Goal: Transaction & Acquisition: Obtain resource

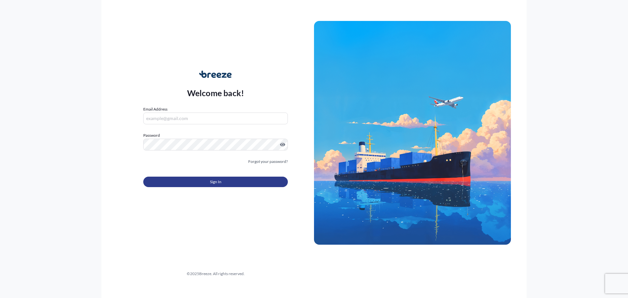
type input "[PERSON_NAME][EMAIL_ADDRESS][DOMAIN_NAME]"
click at [256, 181] on button "Sign In" at bounding box center [215, 182] width 145 height 10
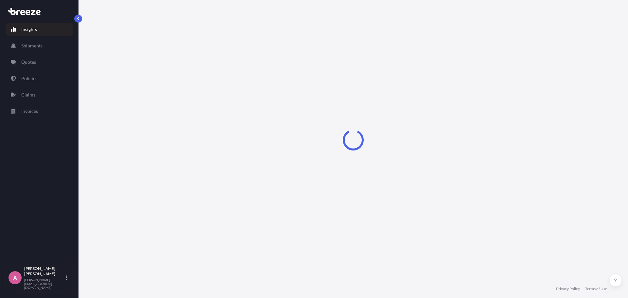
select select "2025"
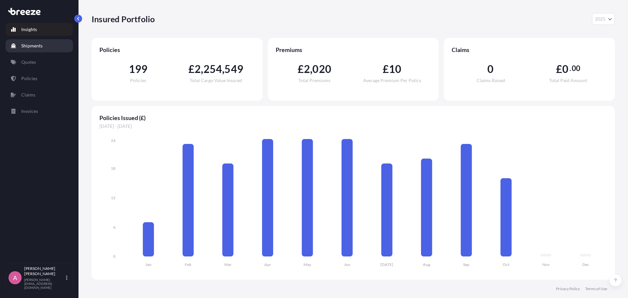
click at [44, 45] on link "Shipments" at bounding box center [39, 45] width 67 height 13
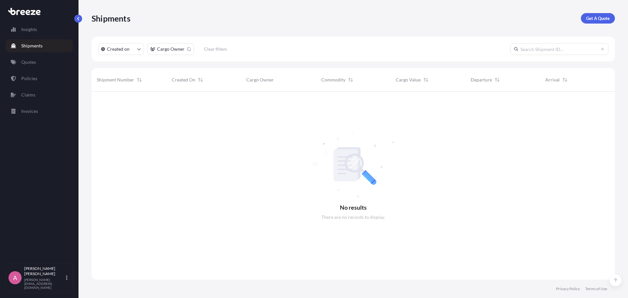
scroll to position [207, 518]
click at [600, 18] on p "Get A Quote" at bounding box center [598, 18] width 24 height 7
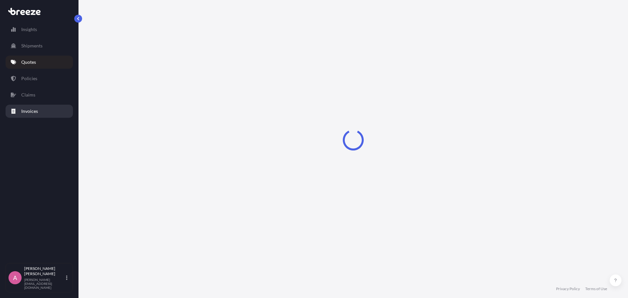
select select "Sea"
select select "1"
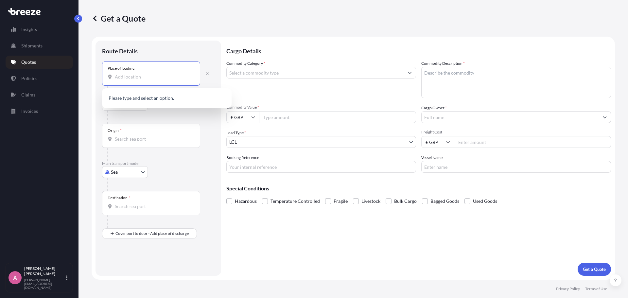
click at [145, 76] on input "Place of loading" at bounding box center [153, 77] width 77 height 7
click at [150, 78] on input "Place of loading" at bounding box center [153, 77] width 77 height 7
paste input "JA FUTURE-MOULD TECHNOLOGY LTD"
type input "JA FUTURE-MOULD TECHNOLOGY LTD"
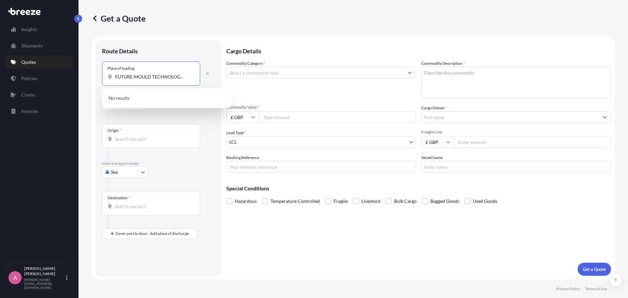
scroll to position [0, 0]
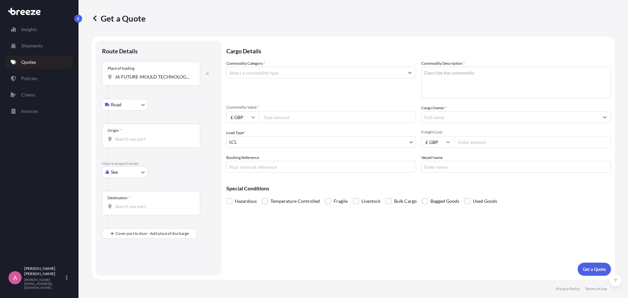
drag, startPoint x: 194, startPoint y: 78, endPoint x: 96, endPoint y: 76, distance: 98.1
click at [96, 76] on div "Route Details Place of loading JA FUTURE-MOULD TECHNOLOGY LTD Road Road Rail Or…" at bounding box center [159, 158] width 126 height 235
click at [209, 74] on icon "button" at bounding box center [207, 74] width 4 height 4
select select "Road"
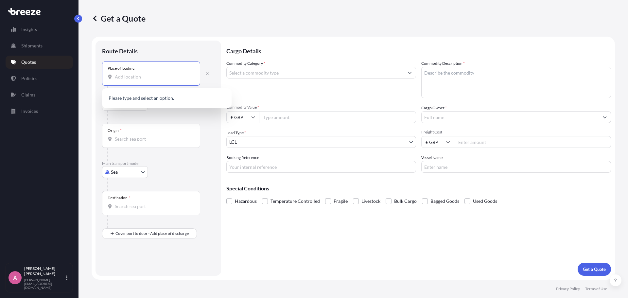
click at [144, 76] on input "Place of loading" at bounding box center [153, 77] width 77 height 7
paste input "523850"
click at [156, 96] on div "[GEOGRAPHIC_DATA], 523850" at bounding box center [167, 99] width 124 height 16
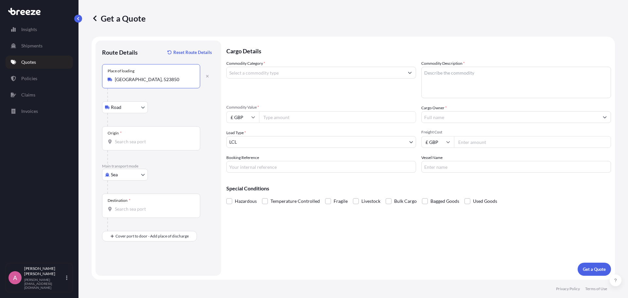
type input "[GEOGRAPHIC_DATA], 523850"
click at [139, 147] on div "Origin *" at bounding box center [151, 138] width 98 height 24
click at [139, 145] on input "Origin *" at bounding box center [153, 141] width 77 height 7
click at [151, 141] on input "Origin * Please select an origin" at bounding box center [153, 141] width 77 height 7
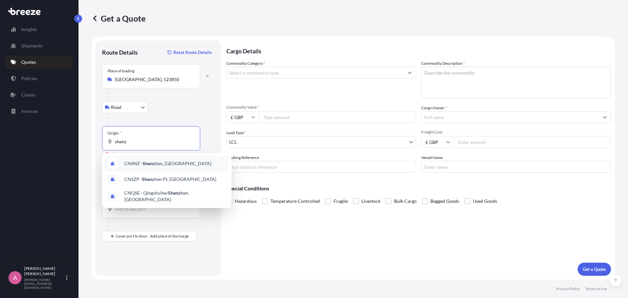
click at [159, 162] on span "CNSNZ - Shenz hen, [GEOGRAPHIC_DATA]" at bounding box center [167, 163] width 87 height 7
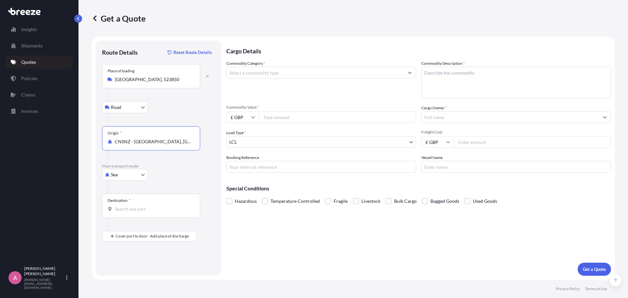
type input "CNSNZ - [GEOGRAPHIC_DATA], [GEOGRAPHIC_DATA]"
click at [133, 212] on input "Destination *" at bounding box center [153, 209] width 77 height 7
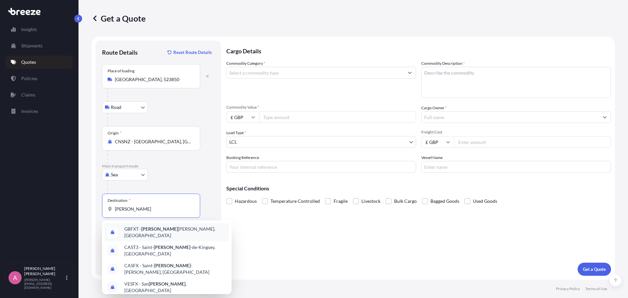
click at [154, 228] on span "GBFXT - [PERSON_NAME], [GEOGRAPHIC_DATA]" at bounding box center [175, 232] width 102 height 13
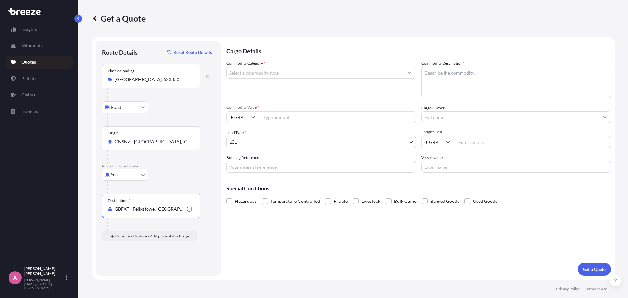
type input "GBFXT - Felixstowe, [GEOGRAPHIC_DATA]"
click at [149, 271] on input "Place of Discharge" at bounding box center [153, 271] width 77 height 7
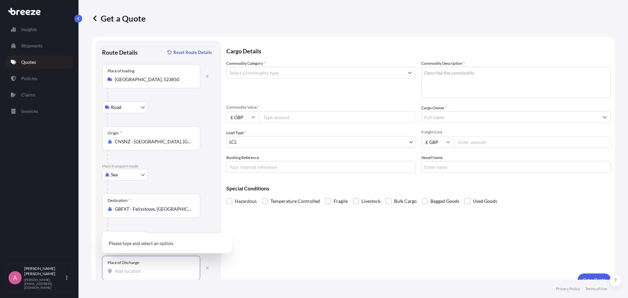
paste input "DE5 3ND"
click at [159, 241] on span "[PERSON_NAME] DE5 3ND , [GEOGRAPHIC_DATA]" at bounding box center [175, 241] width 102 height 13
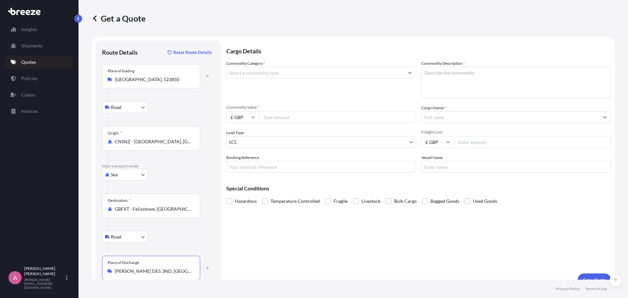
type input "[PERSON_NAME] DE5 3ND, [GEOGRAPHIC_DATA]"
click at [301, 72] on input "Commodity Category *" at bounding box center [315, 73] width 177 height 12
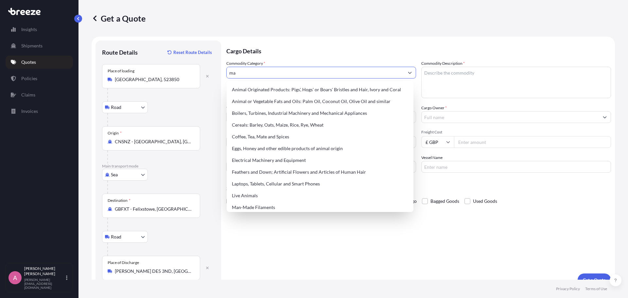
type input "m"
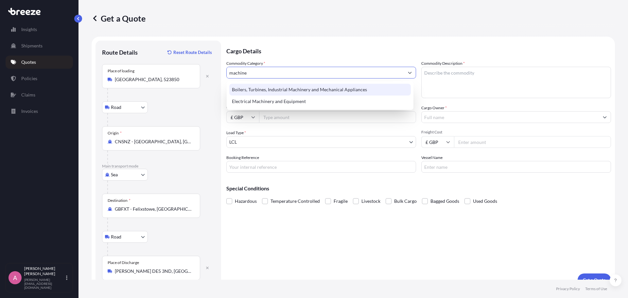
click at [306, 92] on div "Boilers, Turbines, Industrial Machinery and Mechanical Appliances" at bounding box center [320, 90] width 182 height 12
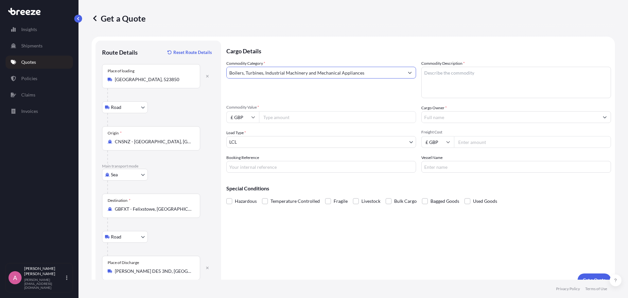
type input "Boilers, Turbines, Industrial Machinery and Mechanical Appliances"
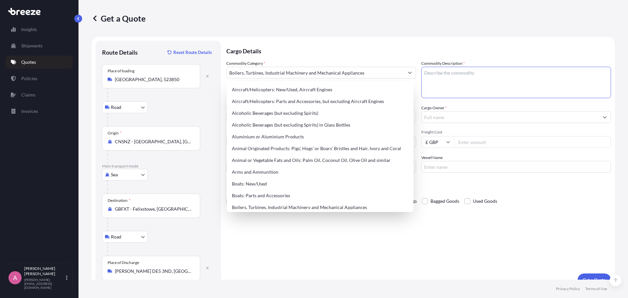
click at [430, 83] on textarea "Commodity Description *" at bounding box center [516, 82] width 190 height 31
paste textarea "Goods are a plastic injection mould tooling , made from steel = 8480710000"
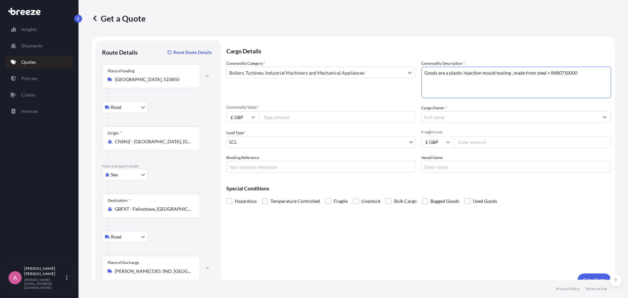
type textarea "Goods are a plastic injection mould tooling , made from steel = 8480710000"
click at [307, 118] on input "Commodity Value *" at bounding box center [337, 117] width 157 height 12
type input "30000"
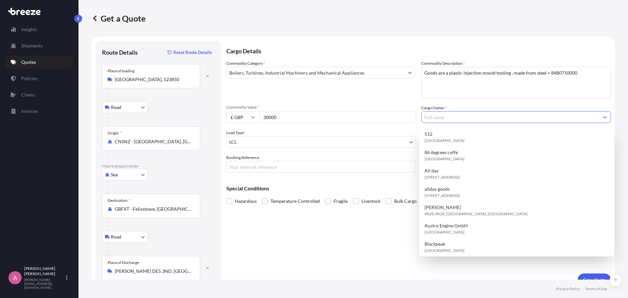
click at [427, 118] on input "Cargo Owner *" at bounding box center [510, 117] width 177 height 12
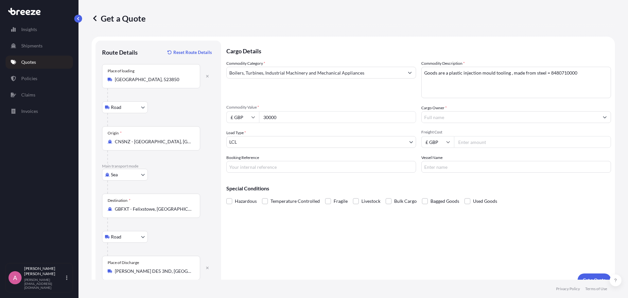
click at [455, 118] on input "Cargo Owner *" at bounding box center [510, 117] width 177 height 12
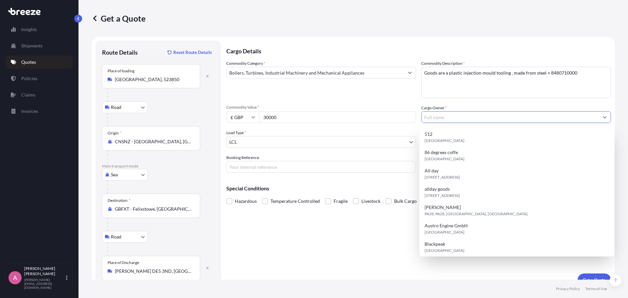
paste input "MANTHORPE BUILDING PRODUCTS"
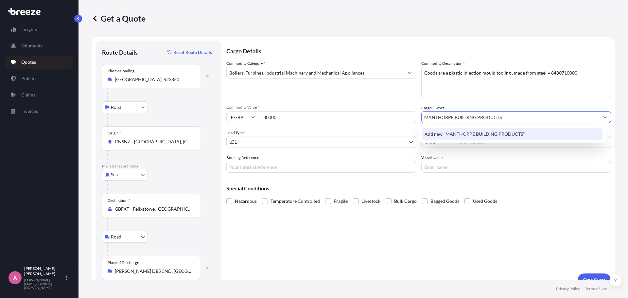
click at [473, 132] on span "Add new "MANTHORPE BUILDING PRODUCTS"" at bounding box center [475, 134] width 100 height 7
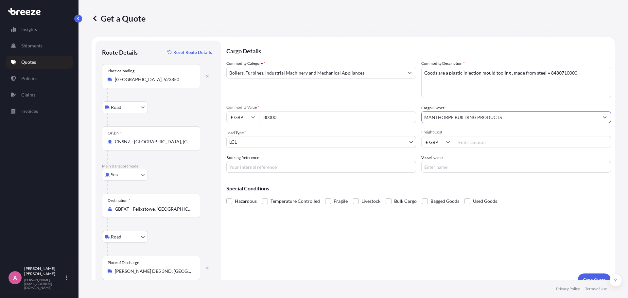
type input "MANTHORPE BUILDING PRODUCTS"
click at [485, 142] on input "Freight Cost" at bounding box center [532, 142] width 157 height 12
click at [480, 144] on input "Freight Cost" at bounding box center [532, 142] width 157 height 12
click at [506, 139] on input "Freight Cost" at bounding box center [532, 142] width 157 height 12
click at [533, 145] on input "Freight Cost" at bounding box center [532, 142] width 157 height 12
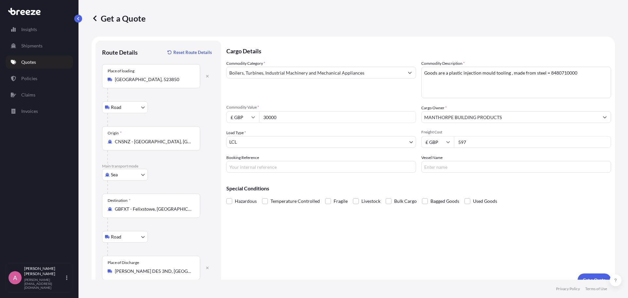
type input "597"
click at [271, 166] on input "Booking Reference" at bounding box center [321, 167] width 190 height 12
click at [388, 184] on div "Special Conditions Hazardous Temperature Controlled Fragile Livestock Bulk Carg…" at bounding box center [418, 192] width 385 height 28
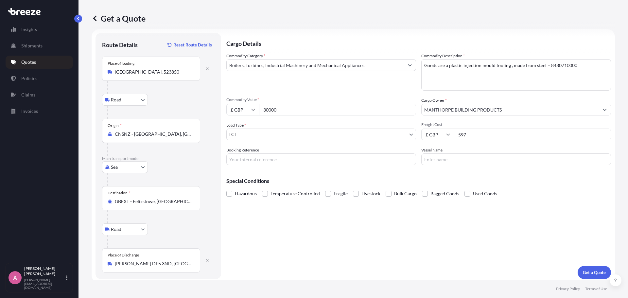
scroll to position [11, 0]
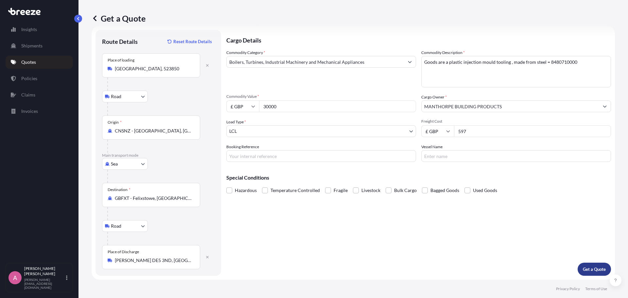
click at [585, 267] on p "Get a Quote" at bounding box center [594, 269] width 23 height 7
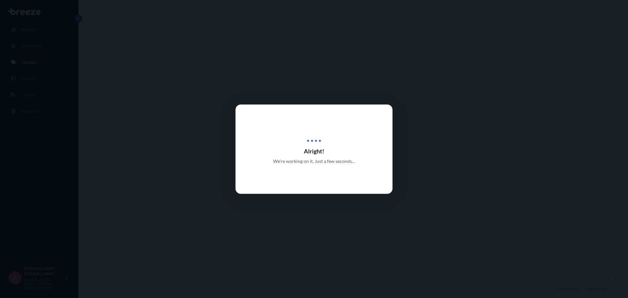
select select "Road"
select select "Sea"
select select "Road"
select select "1"
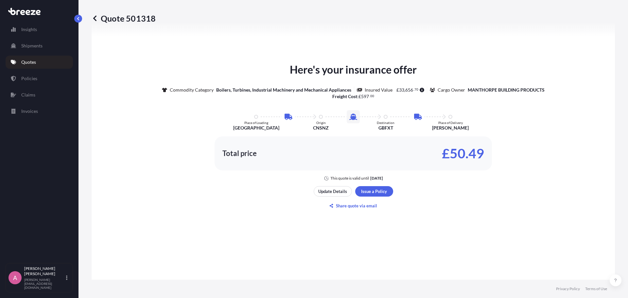
scroll to position [393, 0]
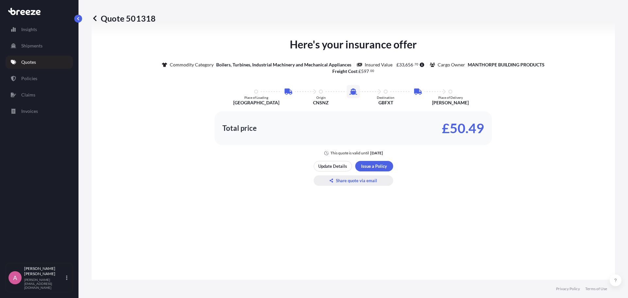
click at [360, 182] on p "Share quote via email" at bounding box center [356, 180] width 41 height 7
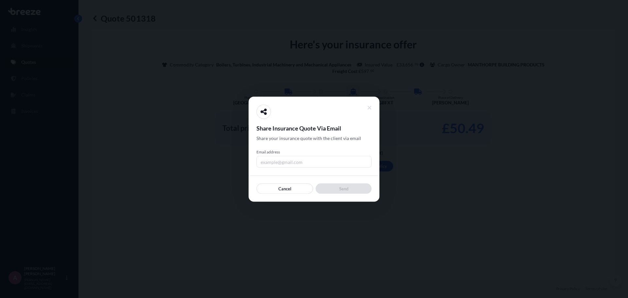
click at [307, 164] on input "Email address" at bounding box center [313, 162] width 115 height 12
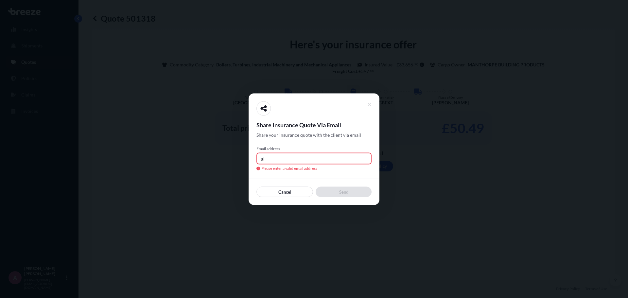
type input "a"
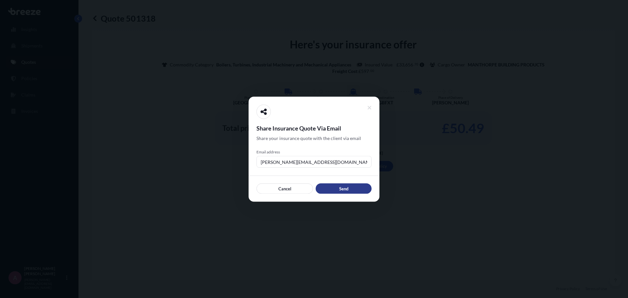
type input "[PERSON_NAME][EMAIL_ADDRESS][DOMAIN_NAME]"
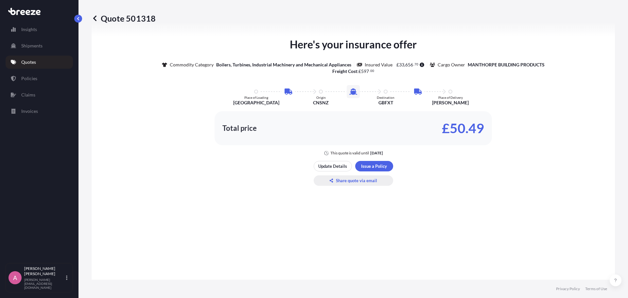
click at [351, 184] on p "Share quote via email" at bounding box center [356, 180] width 41 height 7
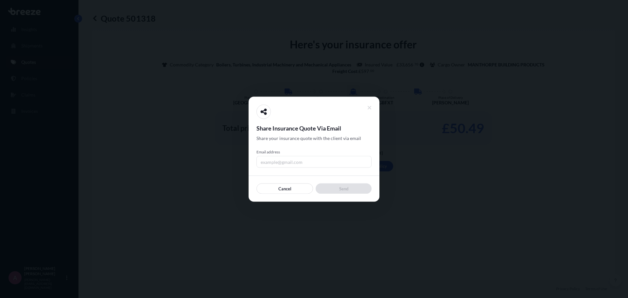
click at [308, 167] on input "Email address" at bounding box center [313, 162] width 115 height 12
type input "[PERSON_NAME][EMAIL_ADDRESS][DOMAIN_NAME]"
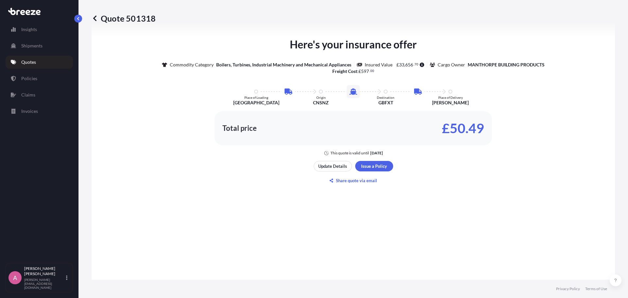
click at [370, 111] on div "Here's your insurance offer Commodity Category Boilers, Turbines, Industrial Ma…" at bounding box center [353, 96] width 505 height 119
